Goal: Transaction & Acquisition: Purchase product/service

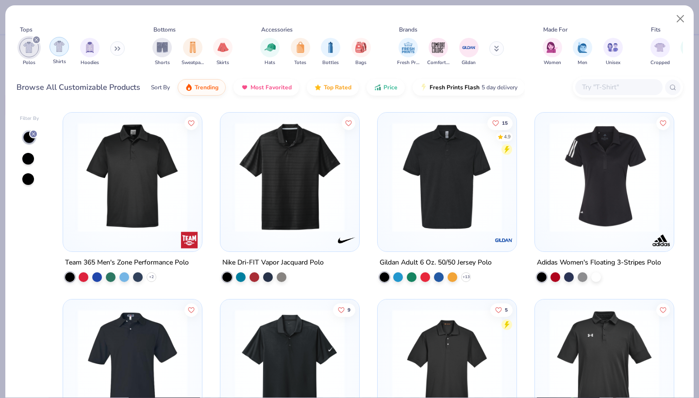
click at [62, 49] on img "filter for Shirts" at bounding box center [59, 46] width 11 height 11
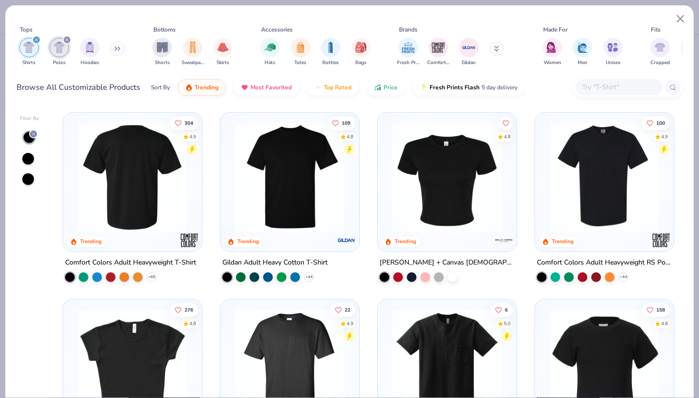
click at [153, 180] on img at bounding box center [132, 177] width 119 height 110
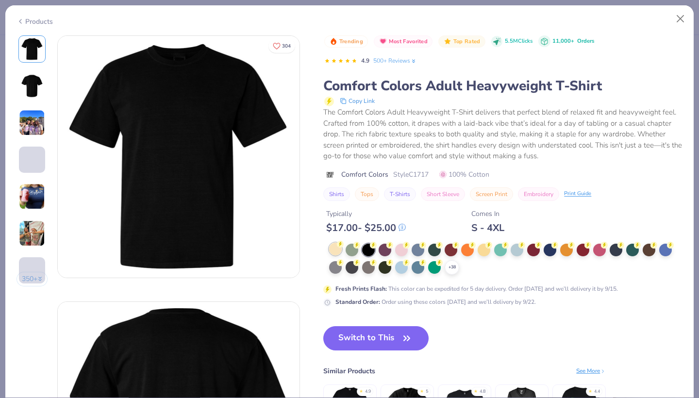
drag, startPoint x: 406, startPoint y: 139, endPoint x: 340, endPoint y: 249, distance: 128.3
click at [340, 249] on div at bounding box center [335, 249] width 13 height 13
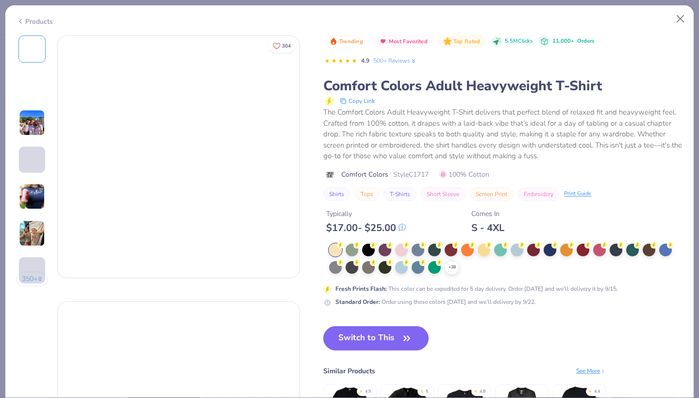
click at [334, 249] on div at bounding box center [335, 250] width 13 height 13
click at [333, 249] on div at bounding box center [335, 250] width 13 height 13
drag, startPoint x: 340, startPoint y: 249, endPoint x: 451, endPoint y: 266, distance: 112.4
click at [451, 266] on polyline at bounding box center [452, 267] width 4 height 2
drag, startPoint x: 451, startPoint y: 266, endPoint x: 336, endPoint y: 247, distance: 116.6
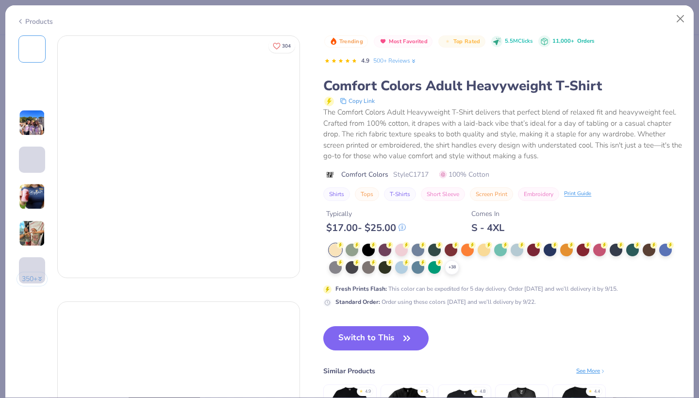
click at [336, 247] on div at bounding box center [335, 250] width 13 height 13
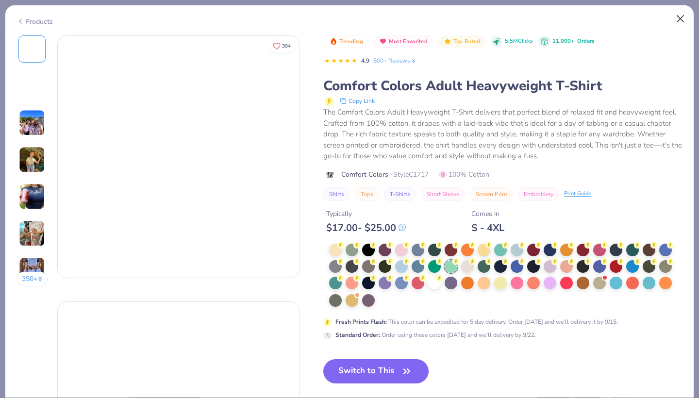
drag, startPoint x: 336, startPoint y: 247, endPoint x: 684, endPoint y: 25, distance: 413.4
click at [337, 245] on div at bounding box center [335, 250] width 13 height 13
click at [684, 25] on button "Close" at bounding box center [680, 19] width 18 height 18
click at [680, 17] on button "Close" at bounding box center [680, 19] width 18 height 18
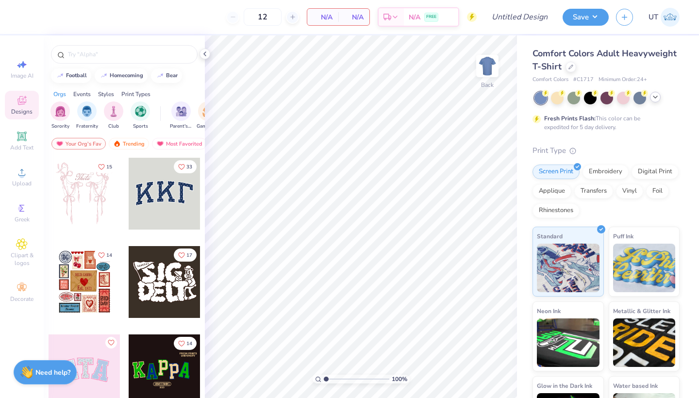
click at [653, 100] on icon at bounding box center [655, 97] width 8 height 8
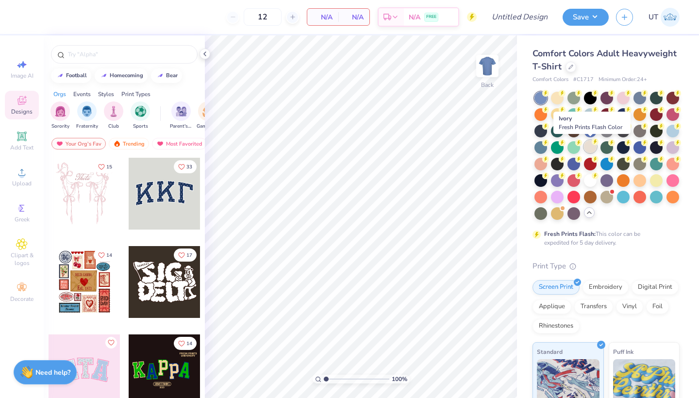
click at [591, 146] on div at bounding box center [590, 146] width 13 height 13
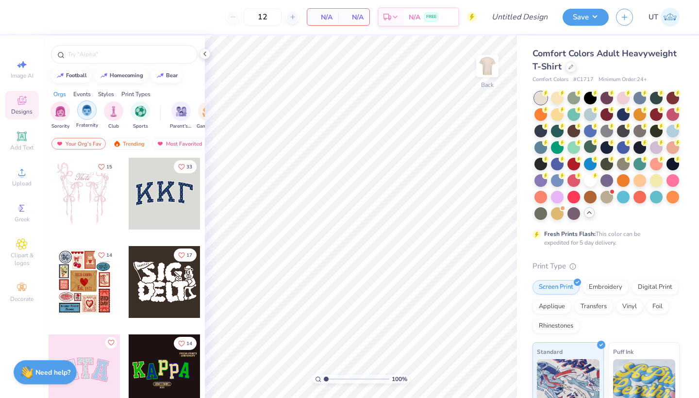
click at [91, 114] on img "filter for Fraternity" at bounding box center [87, 110] width 11 height 11
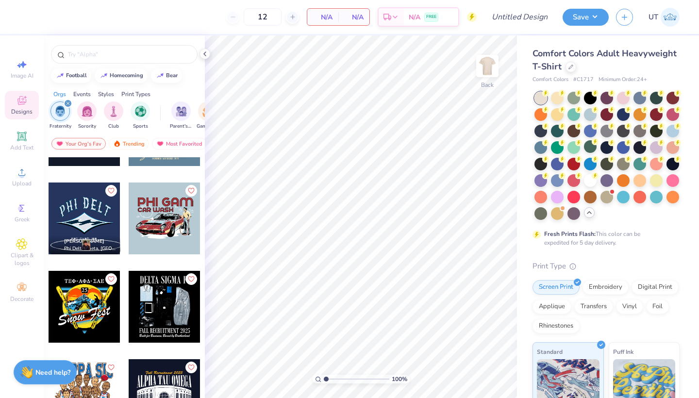
scroll to position [2805, 0]
